Goal: Check status: Check status

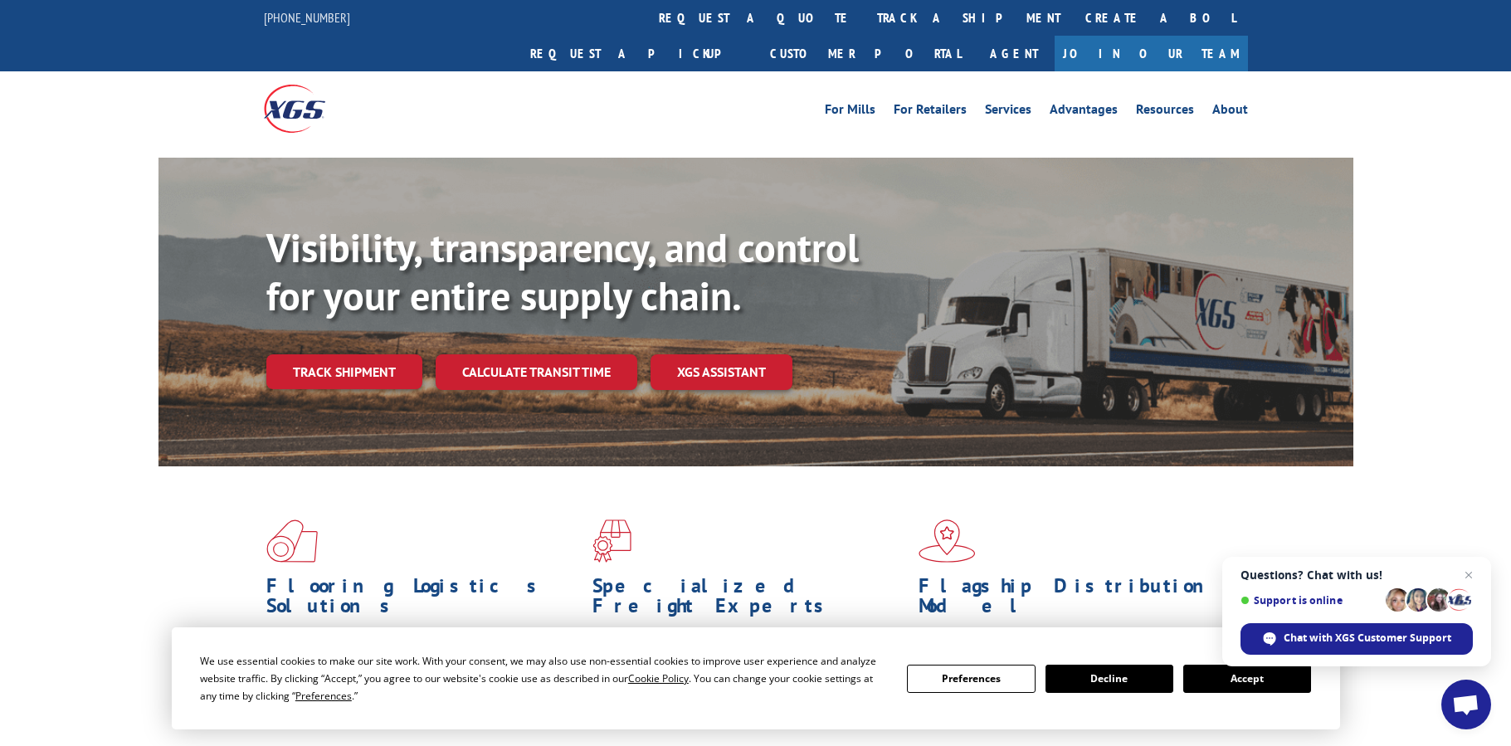
drag, startPoint x: 710, startPoint y: 15, endPoint x: 703, endPoint y: 26, distance: 13.1
click at [864, 16] on link "track a shipment" at bounding box center [968, 18] width 208 height 36
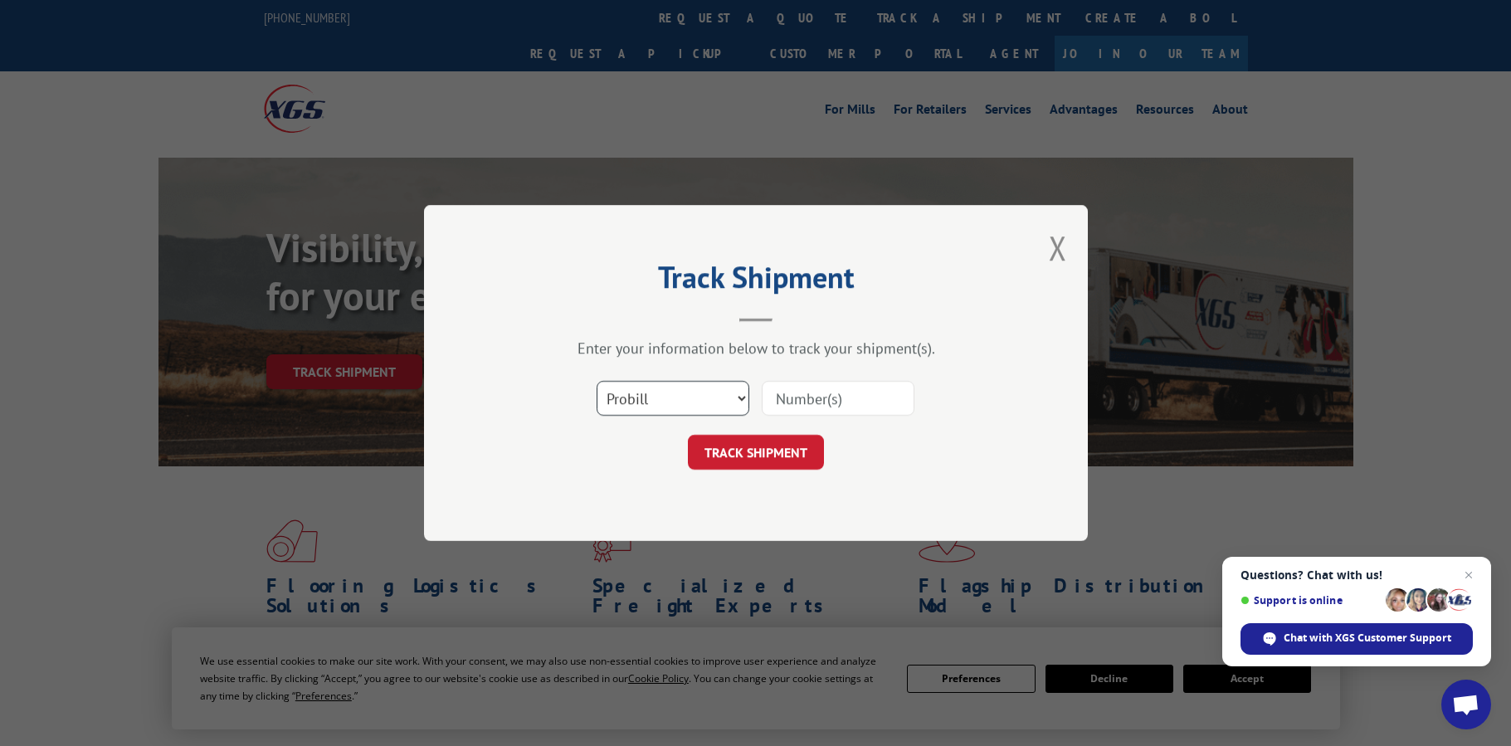
click at [737, 395] on select "Select category... Probill BOL PO" at bounding box center [672, 398] width 153 height 35
select select "bol"
click at [596, 381] on select "Select category... Probill BOL PO" at bounding box center [672, 398] width 153 height 35
click at [801, 396] on input at bounding box center [838, 398] width 153 height 35
type input "526849645"
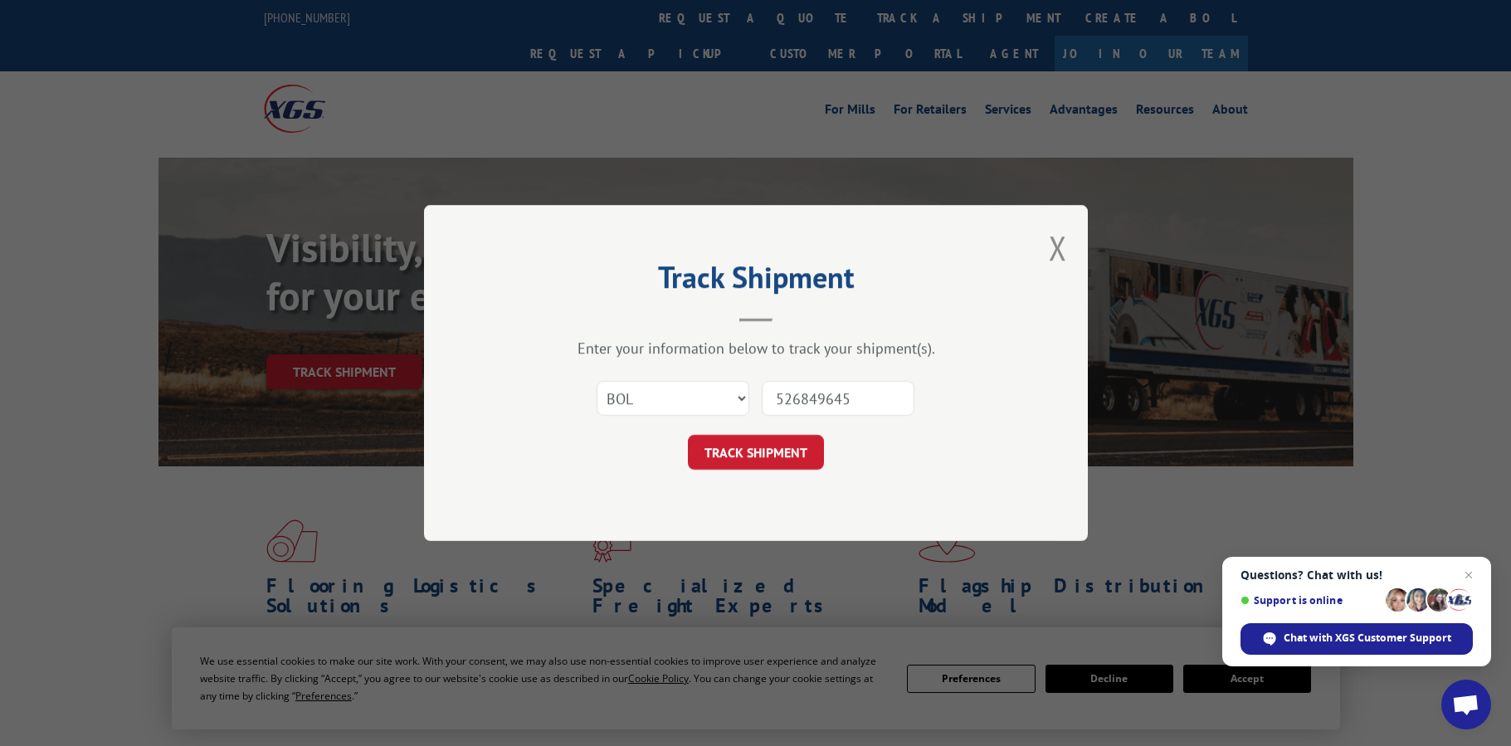
click button "TRACK SHIPMENT" at bounding box center [756, 452] width 136 height 35
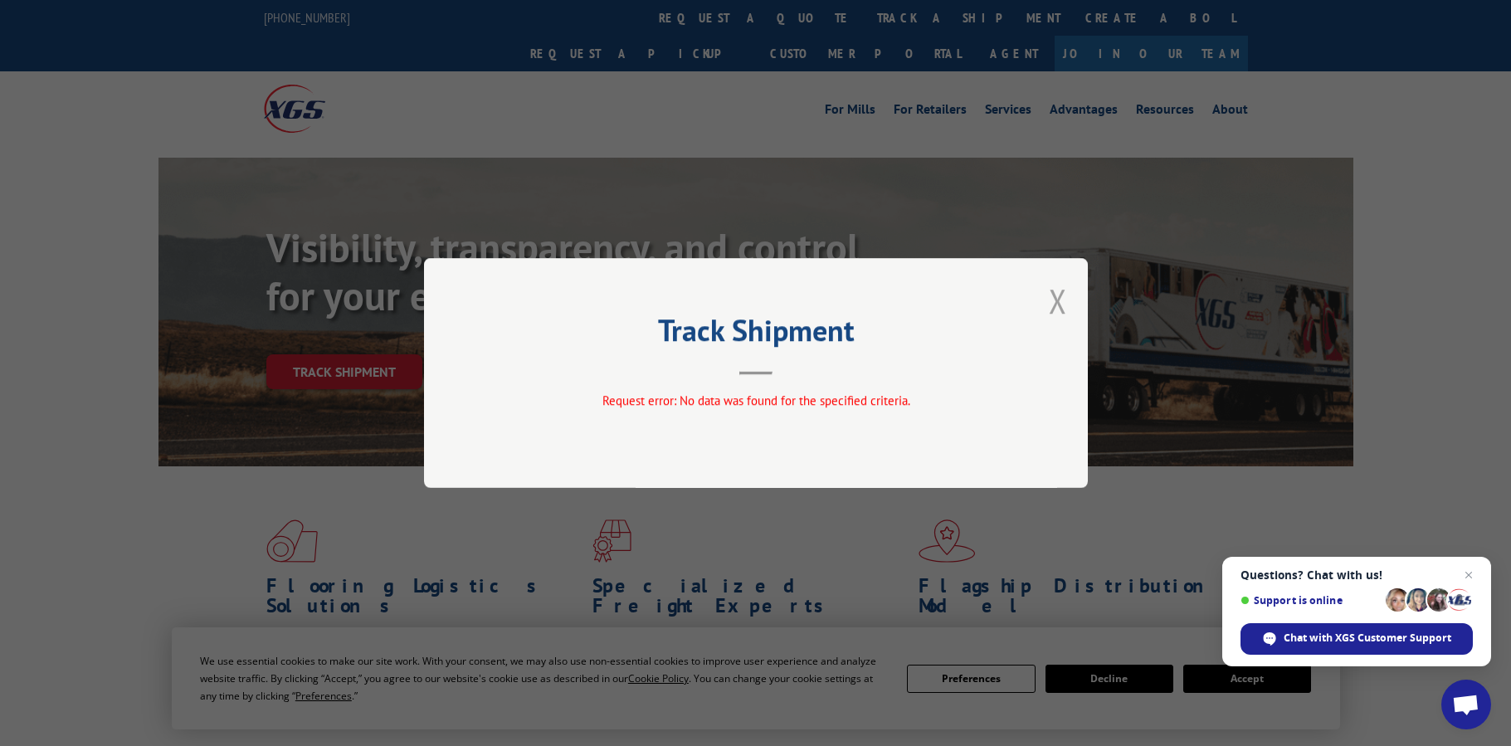
click at [1050, 304] on button "Close modal" at bounding box center [1058, 301] width 18 height 44
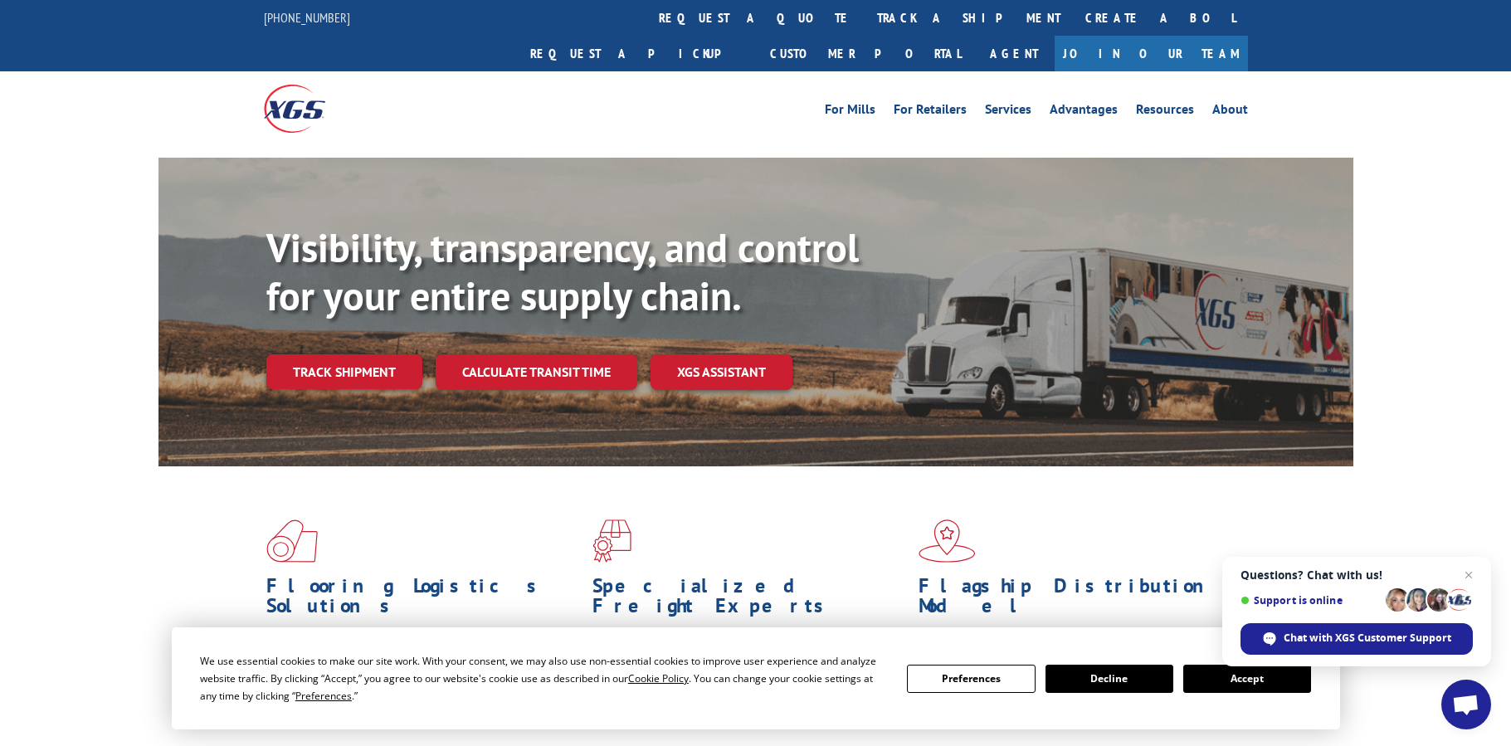
click at [864, 12] on link "track a shipment" at bounding box center [968, 18] width 208 height 36
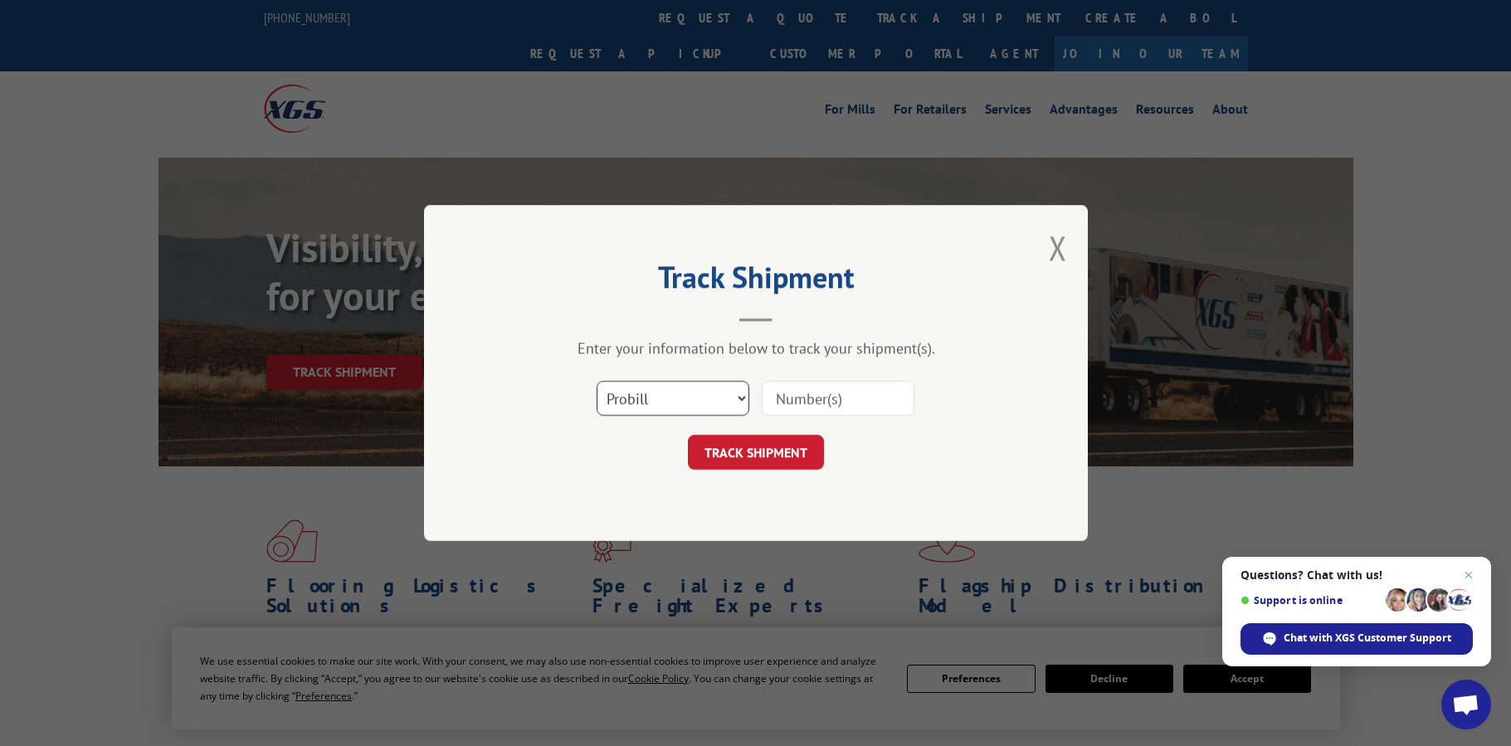
click at [737, 404] on select "Select category... Probill BOL PO" at bounding box center [672, 398] width 153 height 35
select select "po"
click at [596, 381] on select "Select category... Probill BOL PO" at bounding box center [672, 398] width 153 height 35
click at [815, 401] on input at bounding box center [838, 398] width 153 height 35
type input "3447021003"
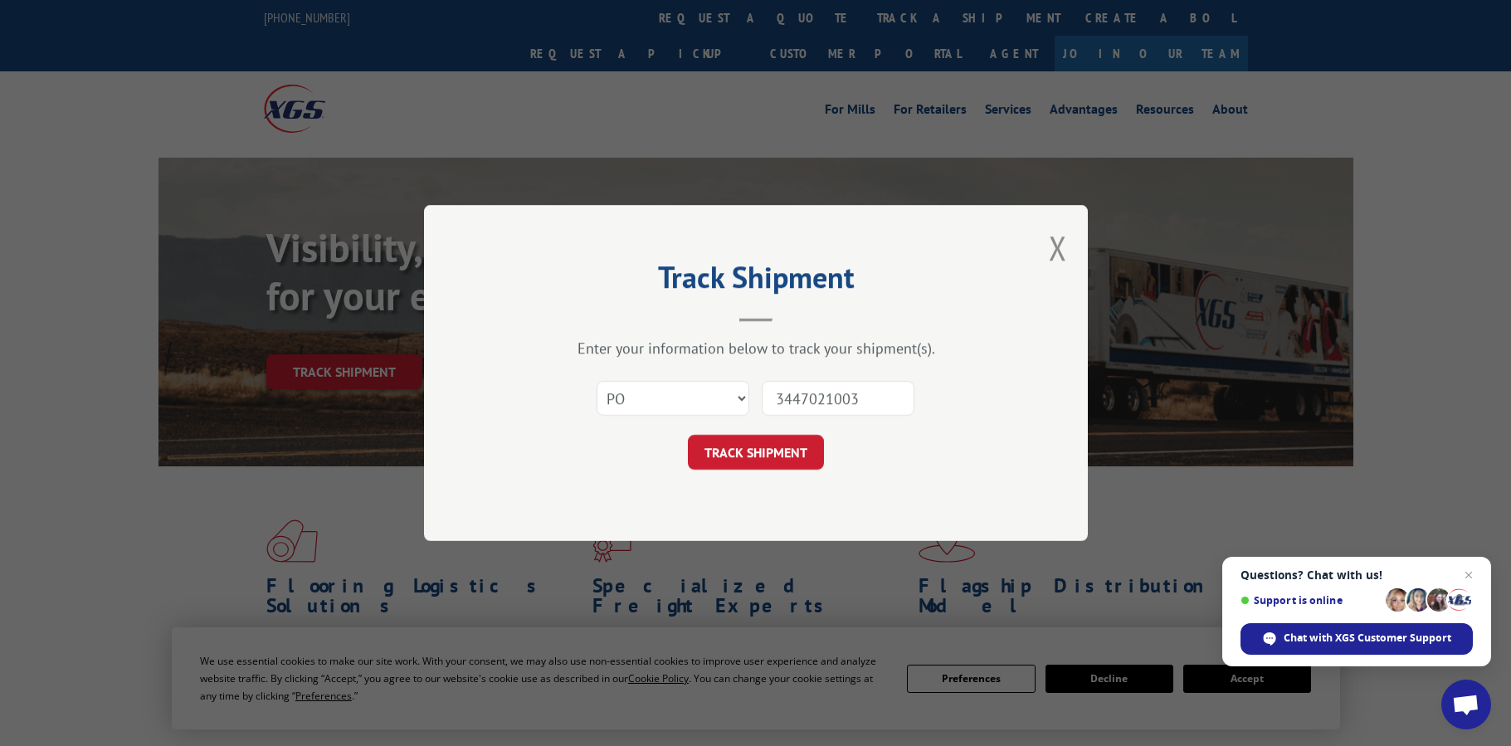
click button "TRACK SHIPMENT" at bounding box center [756, 452] width 136 height 35
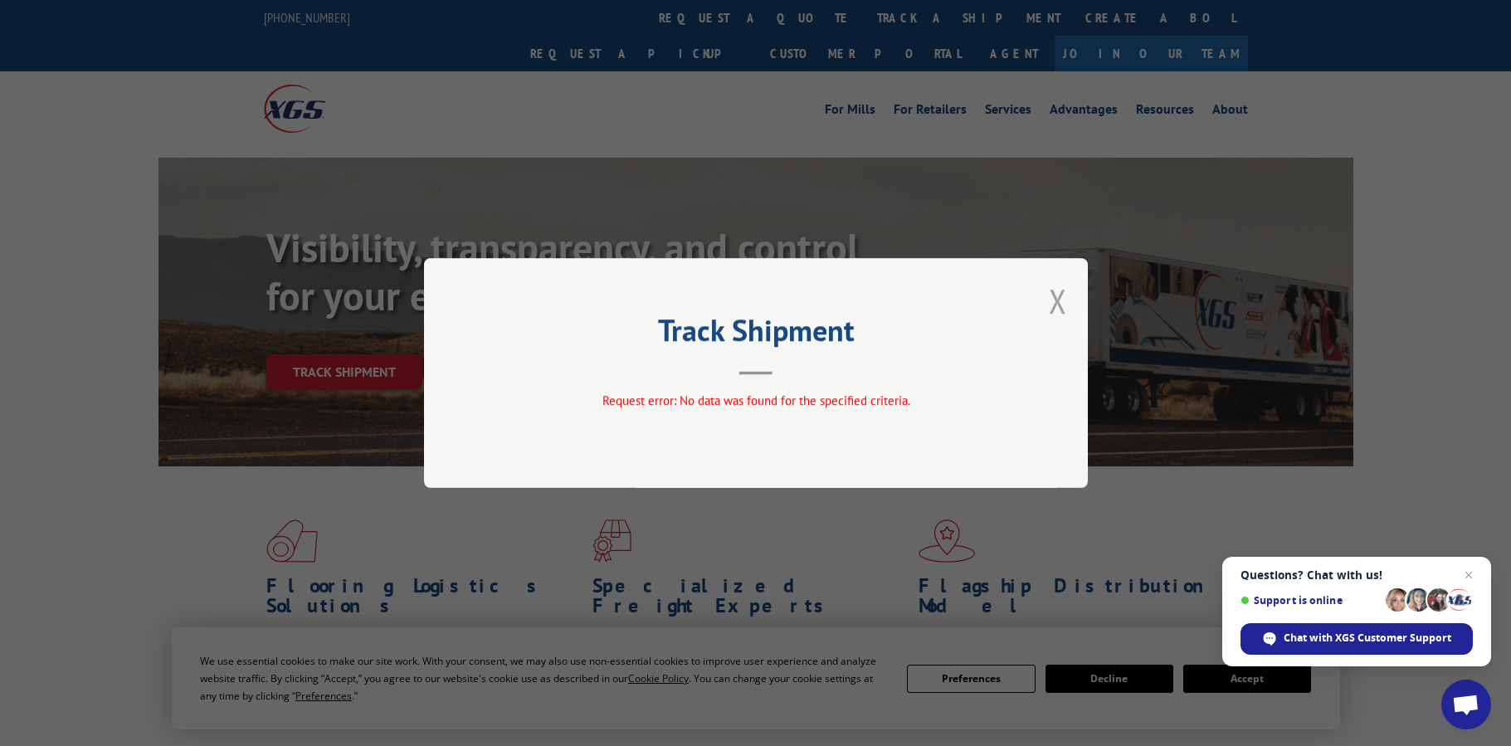
click at [1059, 298] on button "Close modal" at bounding box center [1058, 301] width 18 height 44
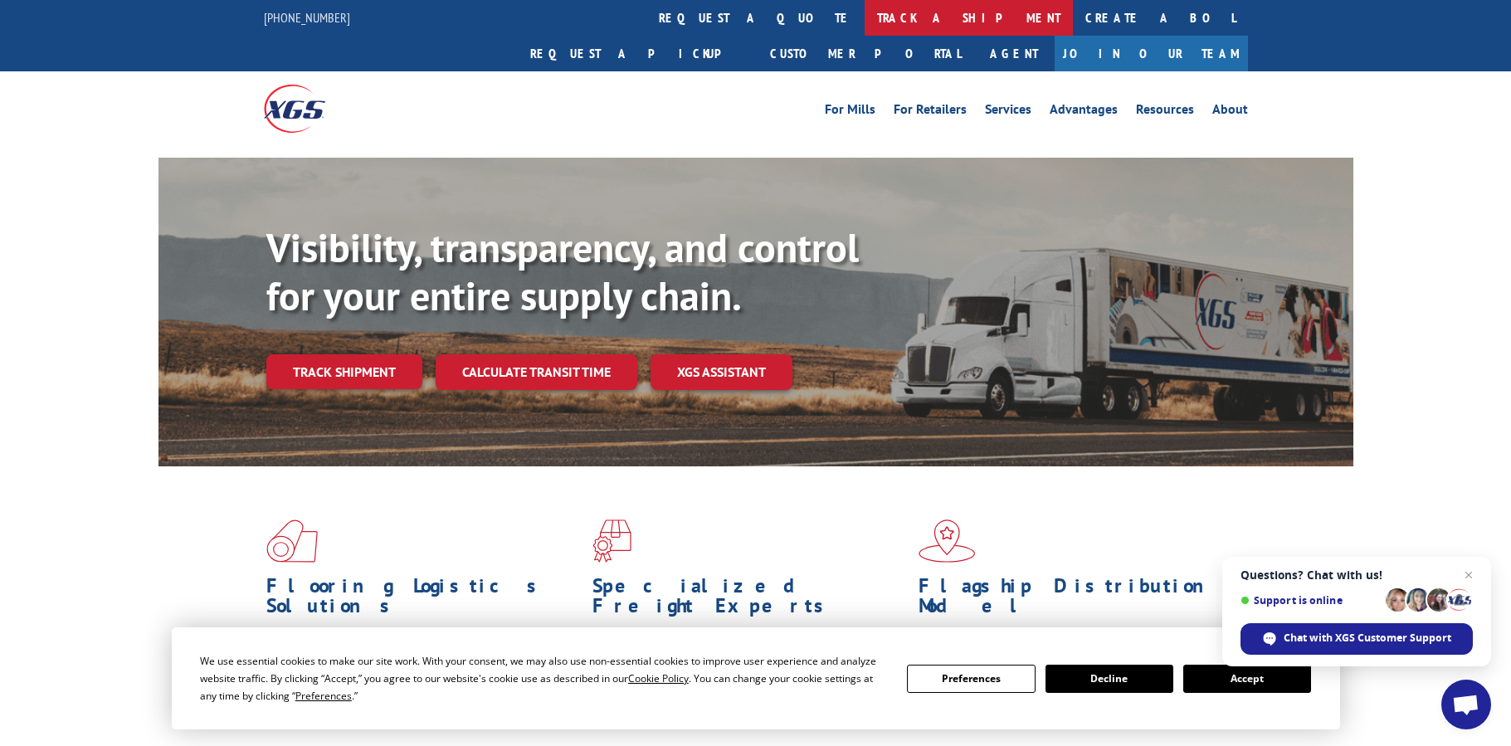
click at [864, 13] on link "track a shipment" at bounding box center [968, 18] width 208 height 36
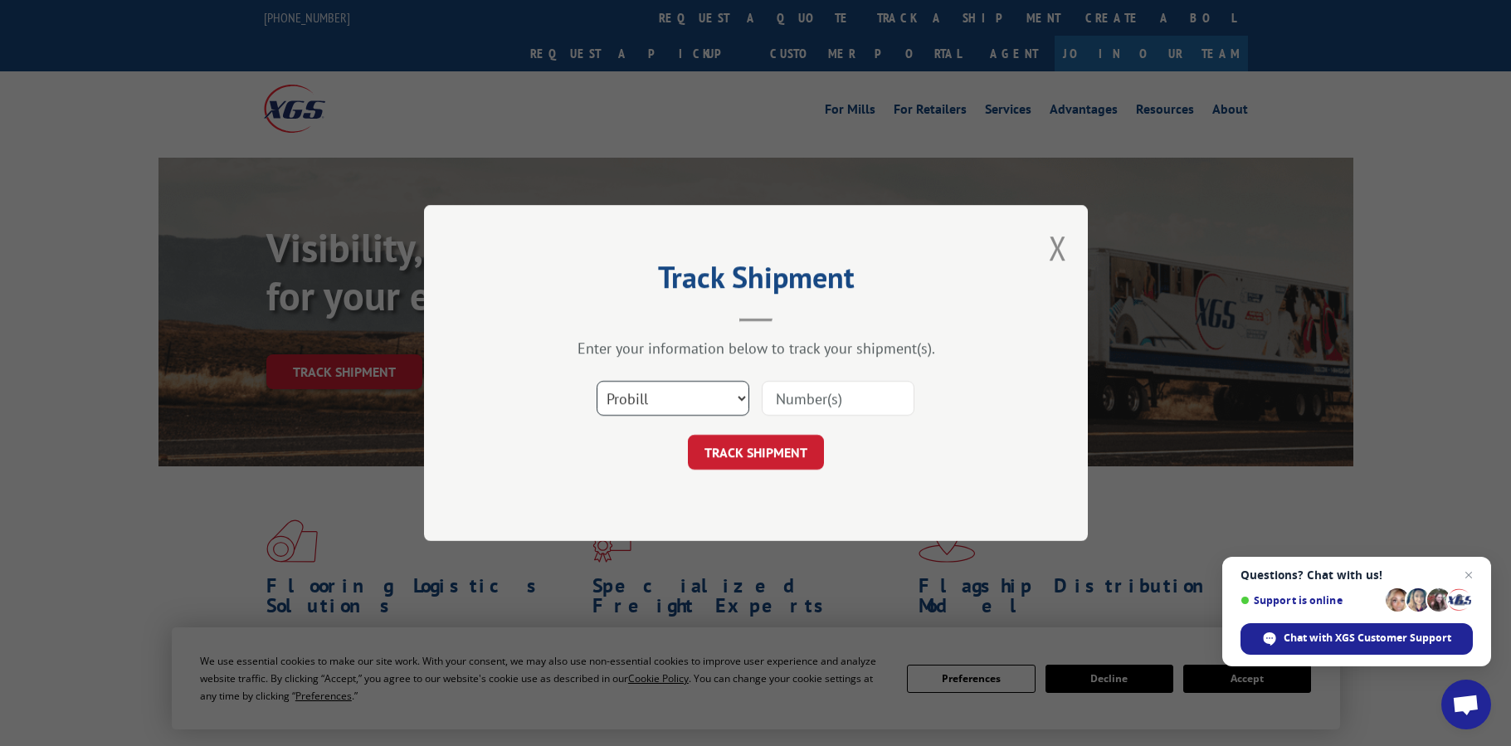
click at [742, 396] on select "Select category... Probill BOL PO" at bounding box center [672, 398] width 153 height 35
select select "po"
click at [596, 381] on select "Select category... Probill BOL PO" at bounding box center [672, 398] width 153 height 35
click at [801, 402] on input at bounding box center [838, 398] width 153 height 35
type input "72924"
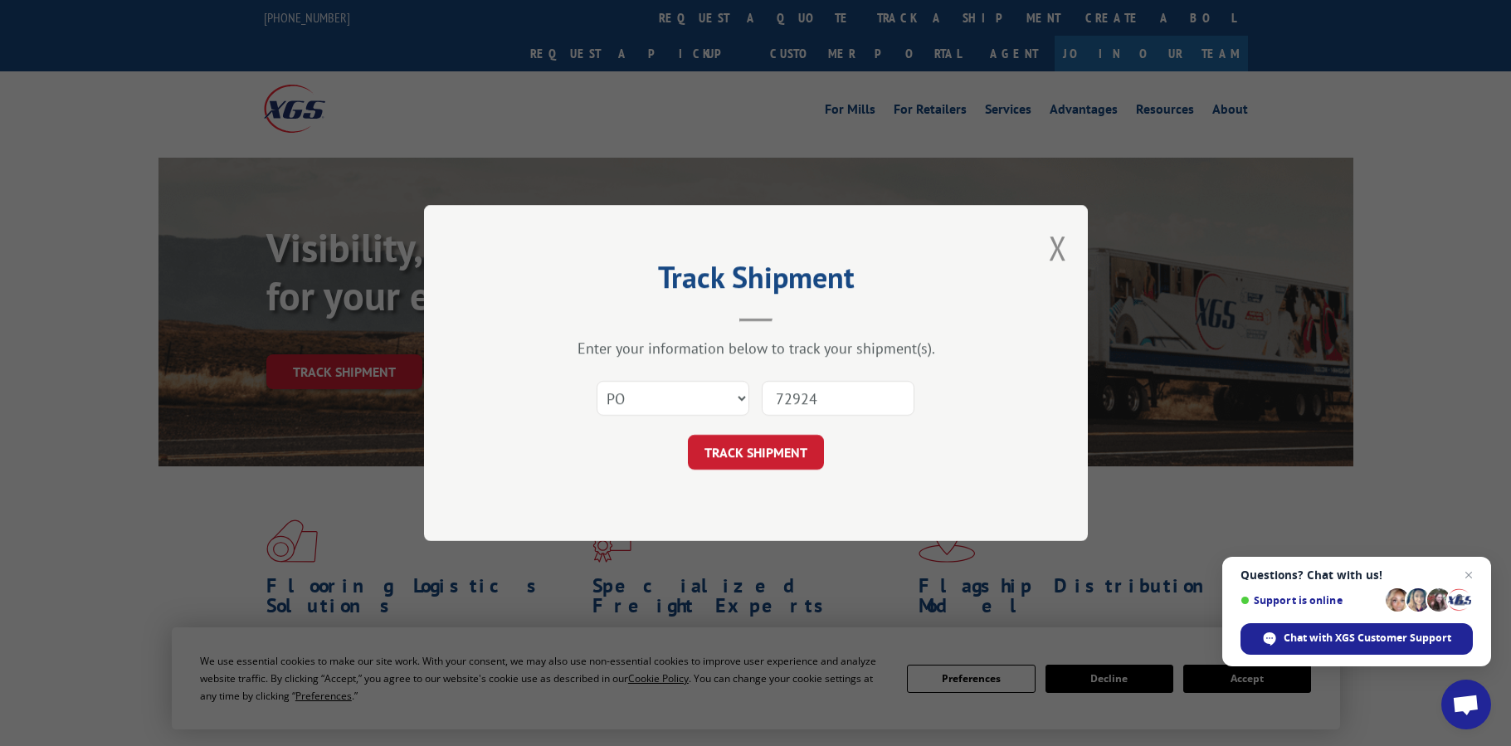
click button "TRACK SHIPMENT" at bounding box center [756, 452] width 136 height 35
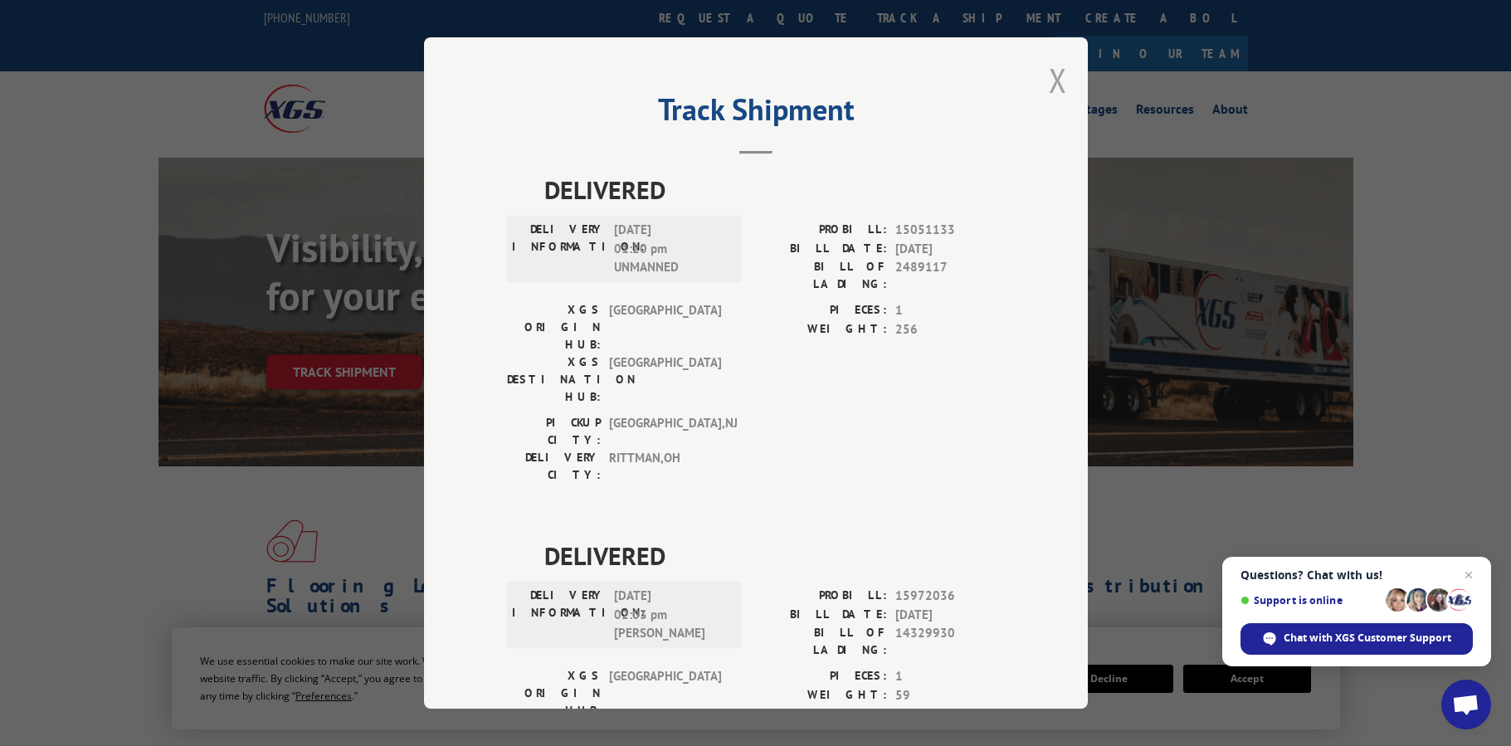
click at [1049, 82] on button "Close modal" at bounding box center [1058, 80] width 18 height 44
